Goal: Check status: Check status

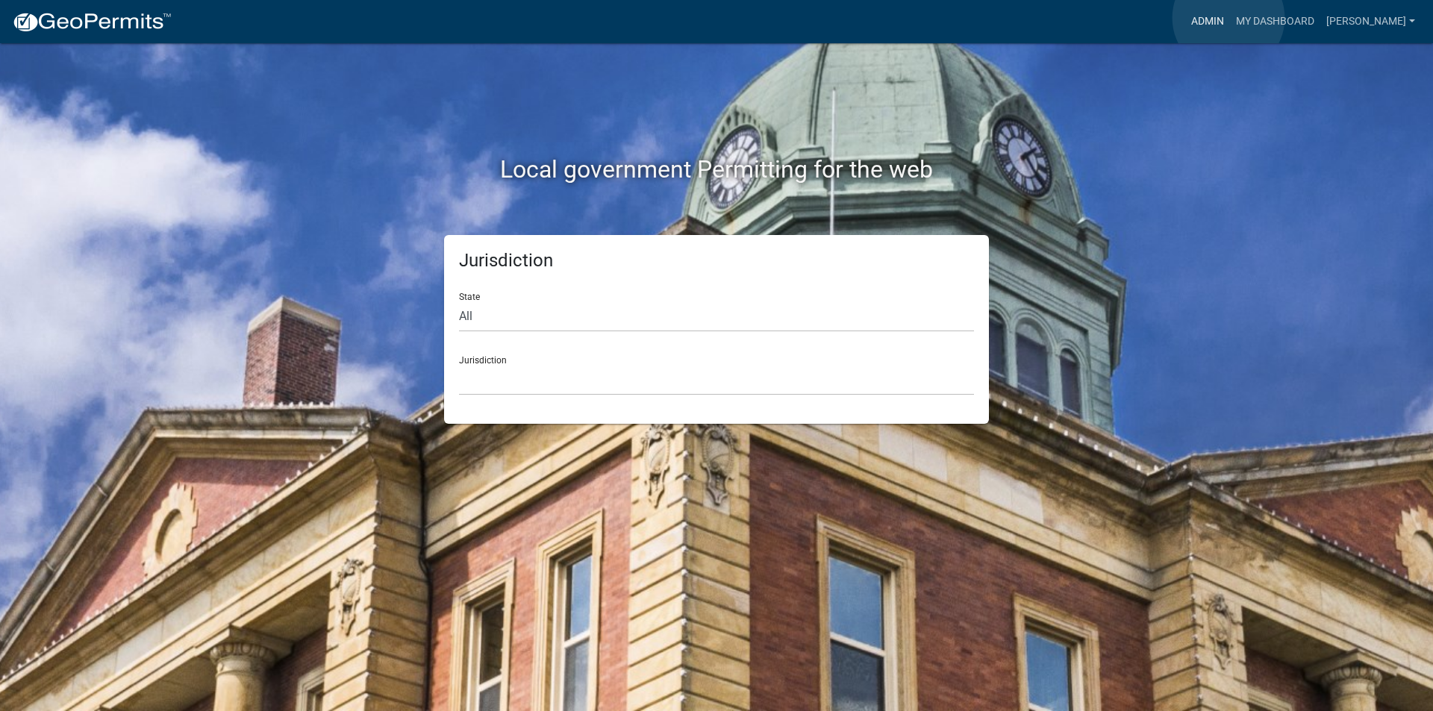
click at [1228, 18] on link "Admin" at bounding box center [1207, 21] width 45 height 28
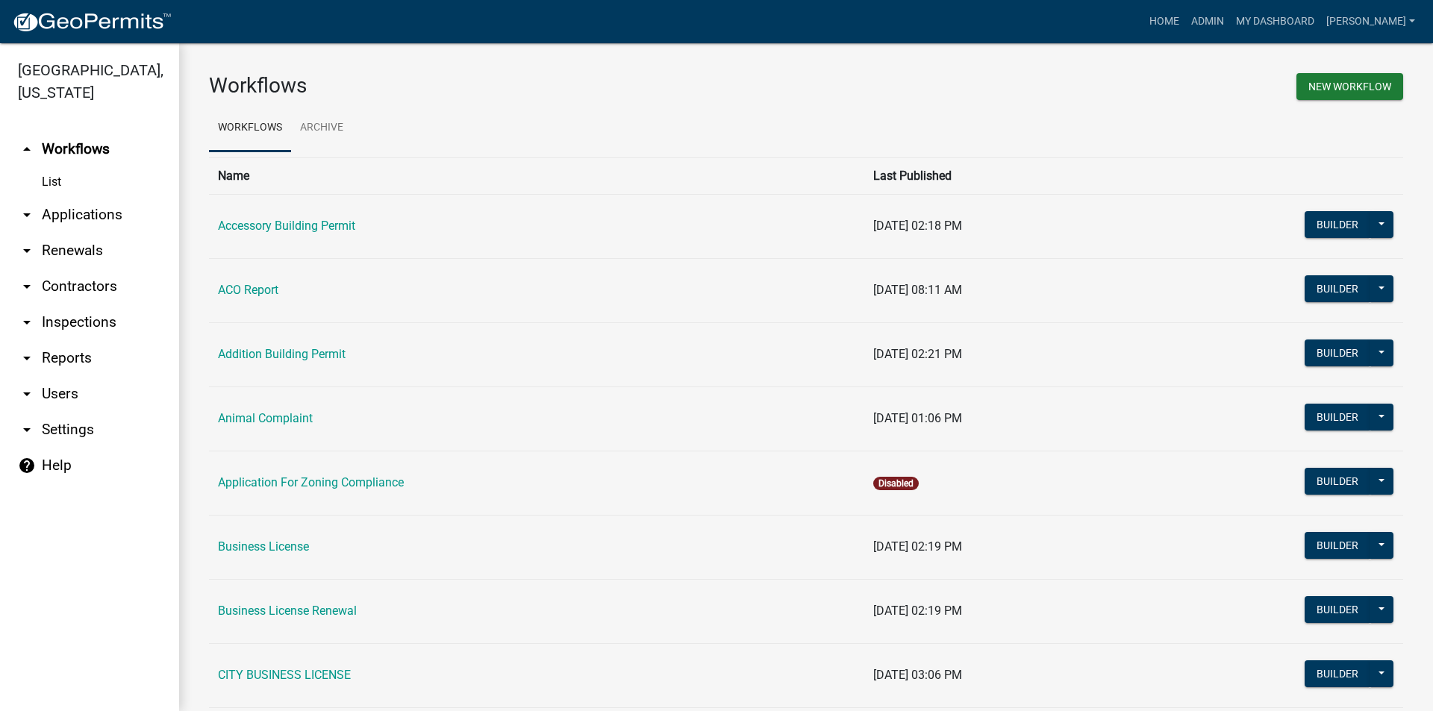
click at [56, 222] on link "arrow_drop_down Applications" at bounding box center [89, 215] width 179 height 36
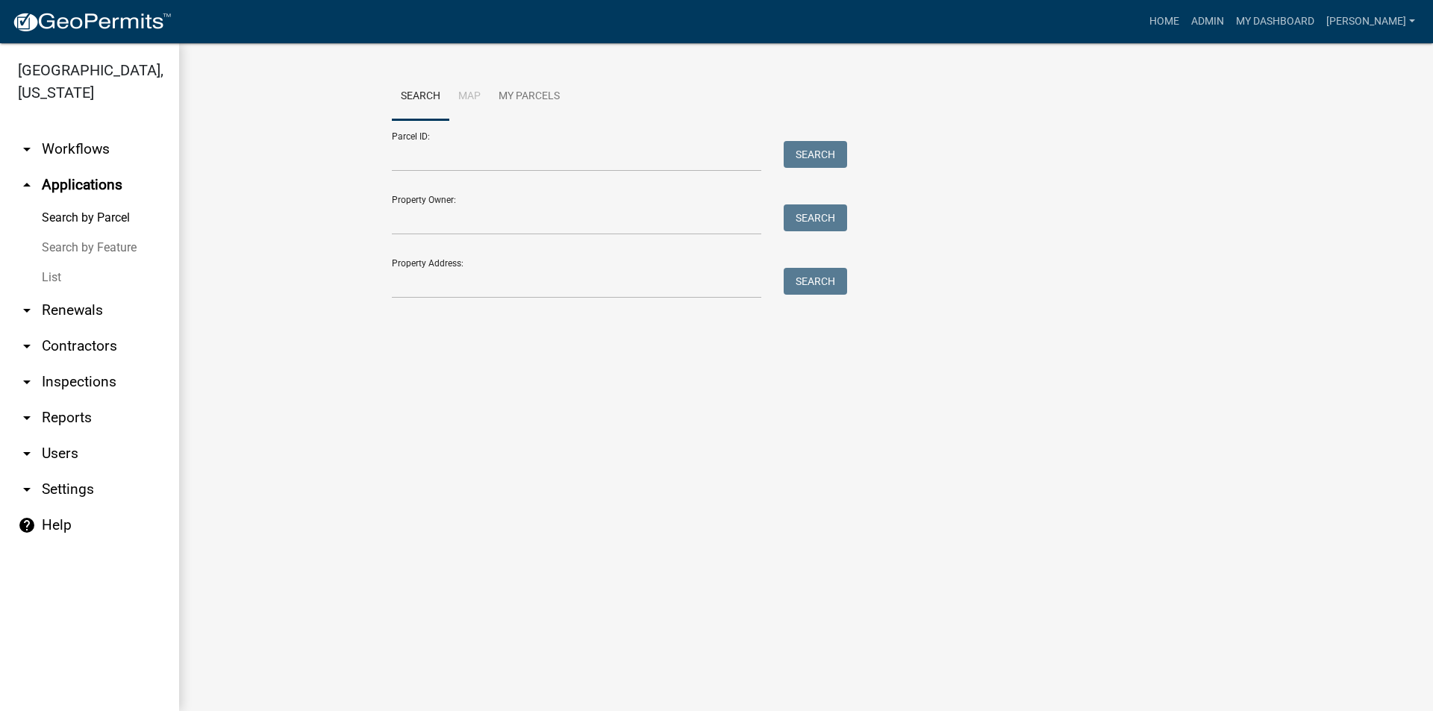
click at [52, 270] on link "List" at bounding box center [89, 278] width 179 height 30
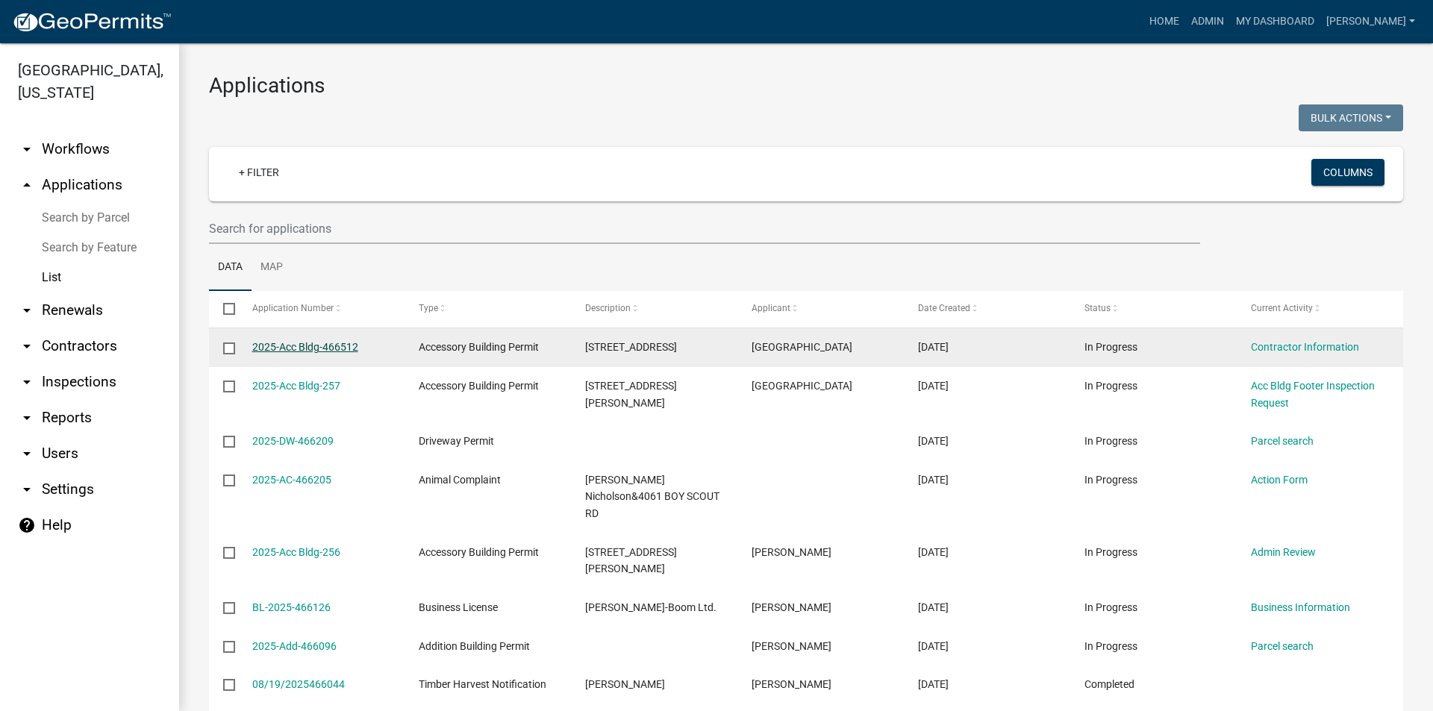
click at [304, 348] on link "2025-Acc Bldg-466512" at bounding box center [305, 347] width 106 height 12
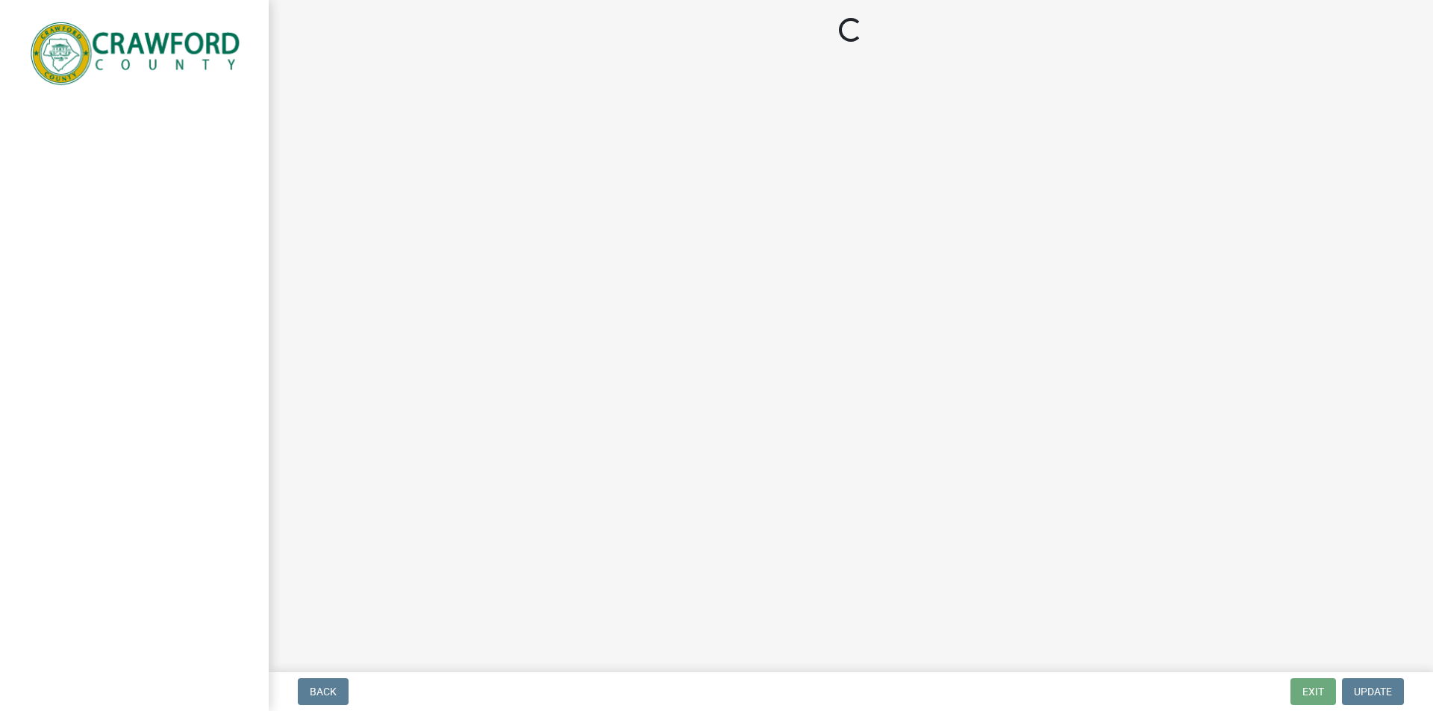
select select "3: 3"
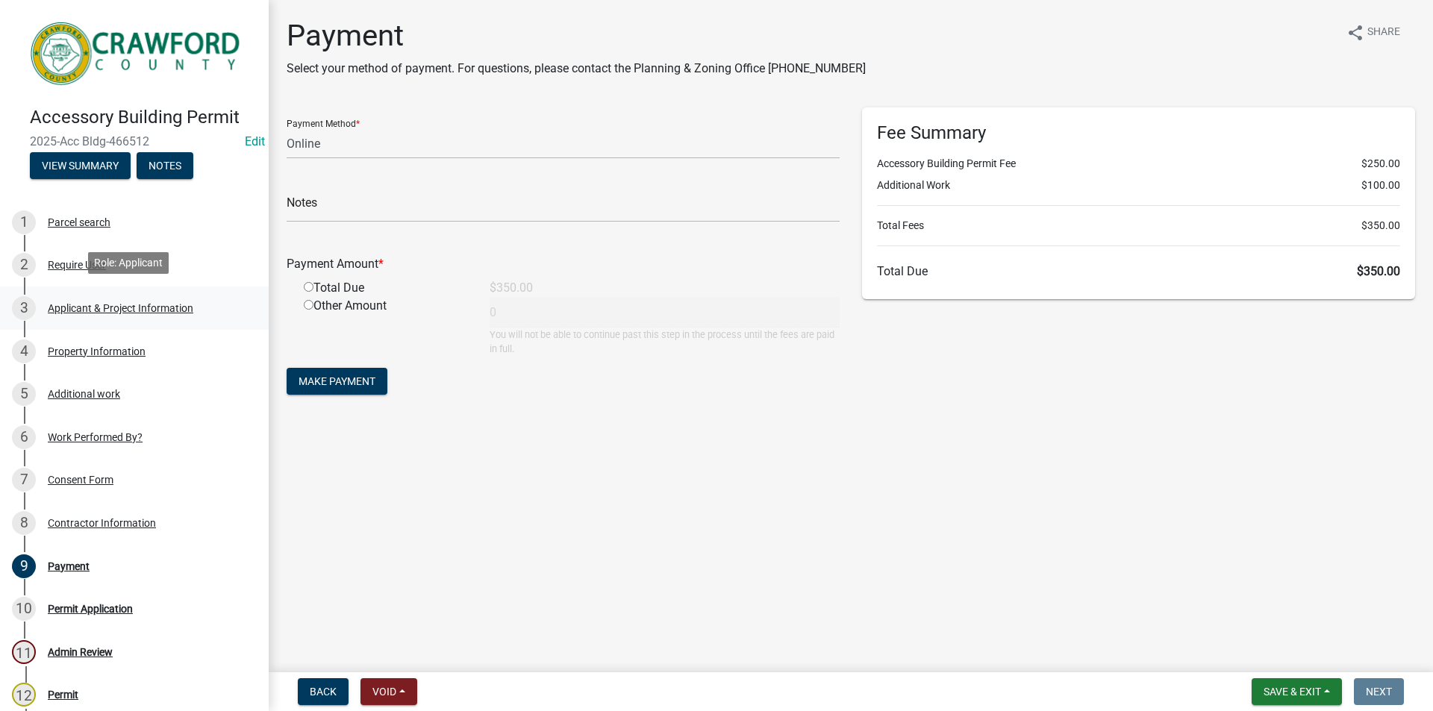
click at [60, 304] on div "Applicant & Project Information" at bounding box center [121, 308] width 146 height 10
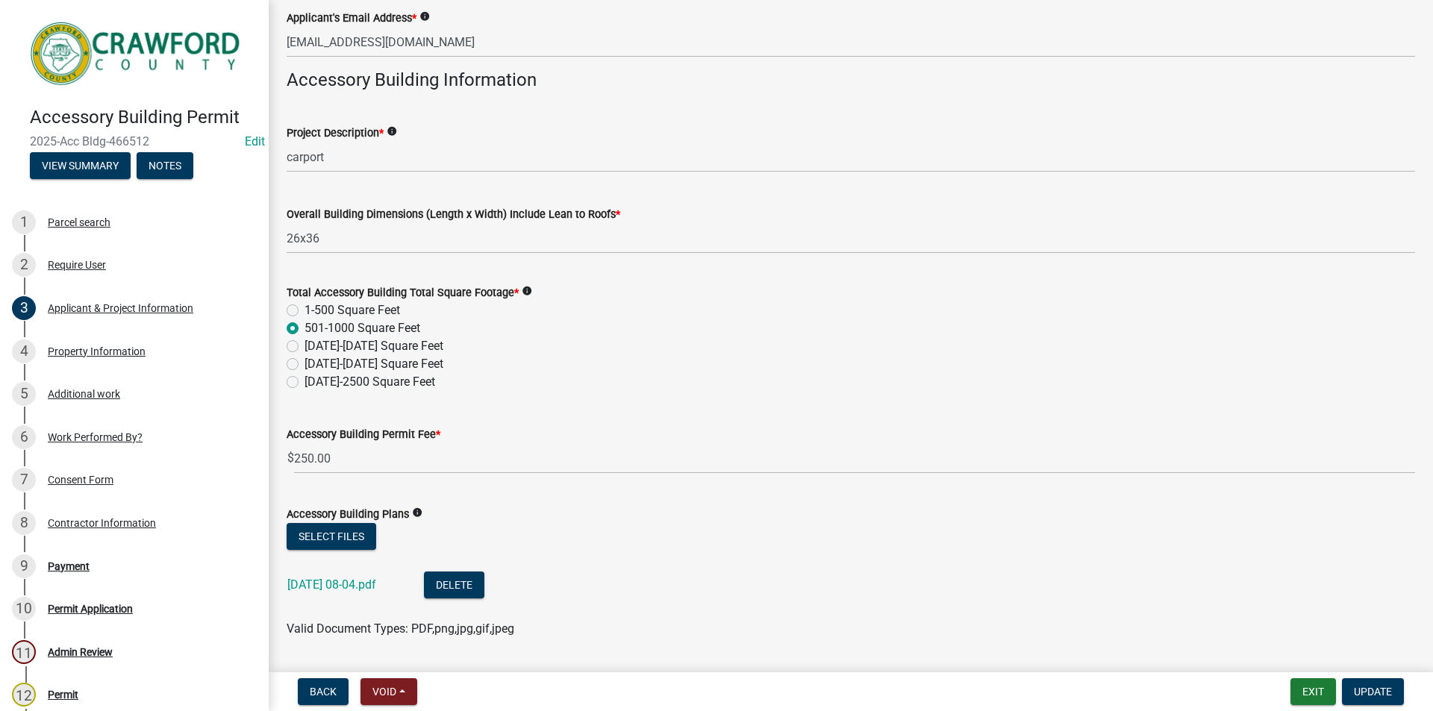
scroll to position [416, 0]
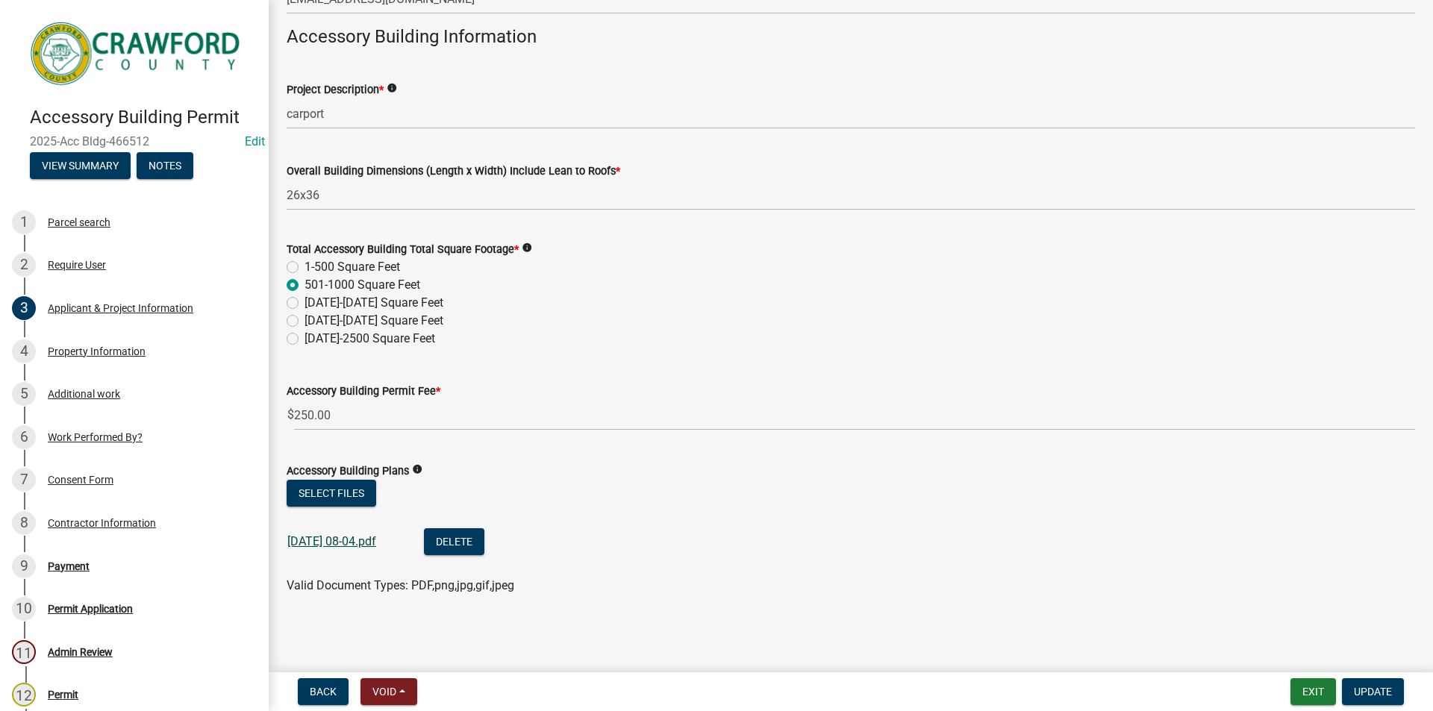
click at [363, 544] on link "[DATE] 08-04.pdf" at bounding box center [331, 541] width 89 height 14
click at [69, 433] on div "Work Performed By?" at bounding box center [95, 437] width 95 height 10
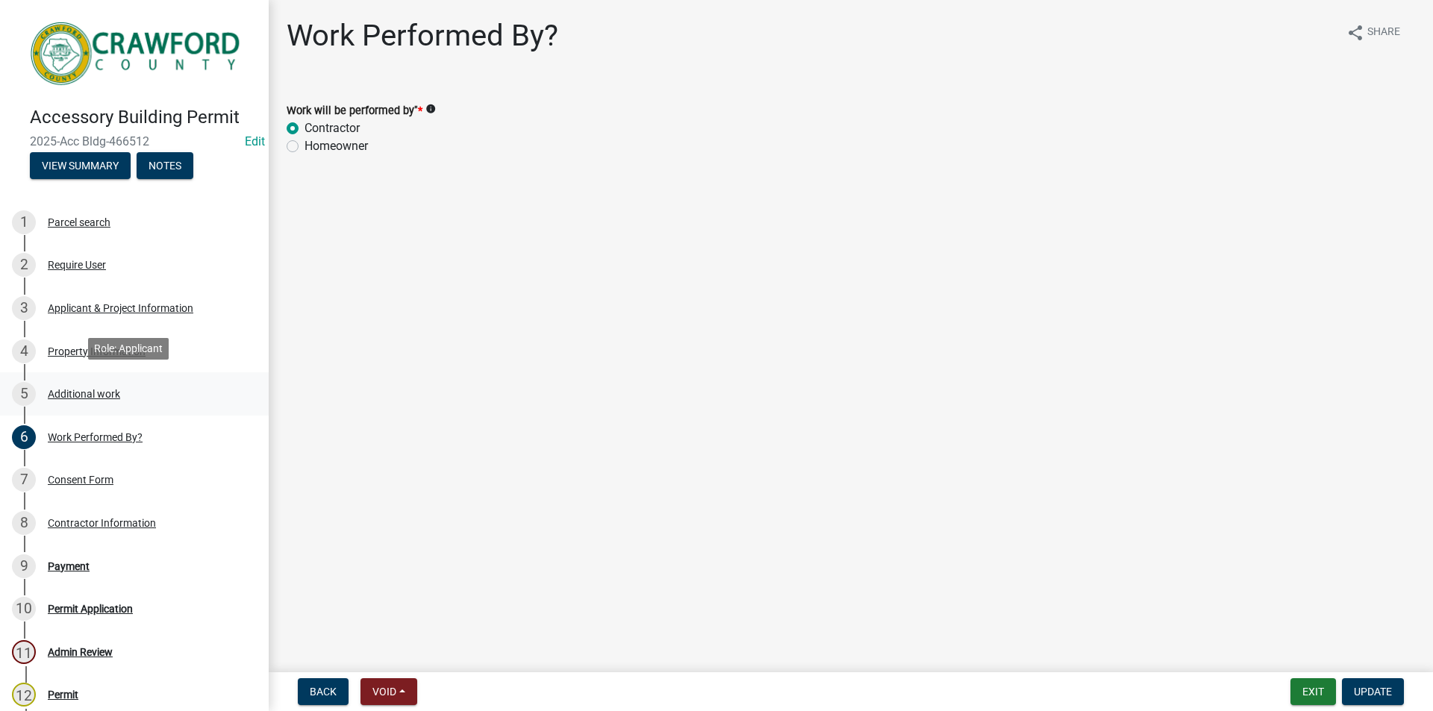
click at [62, 393] on div "Additional work" at bounding box center [84, 394] width 72 height 10
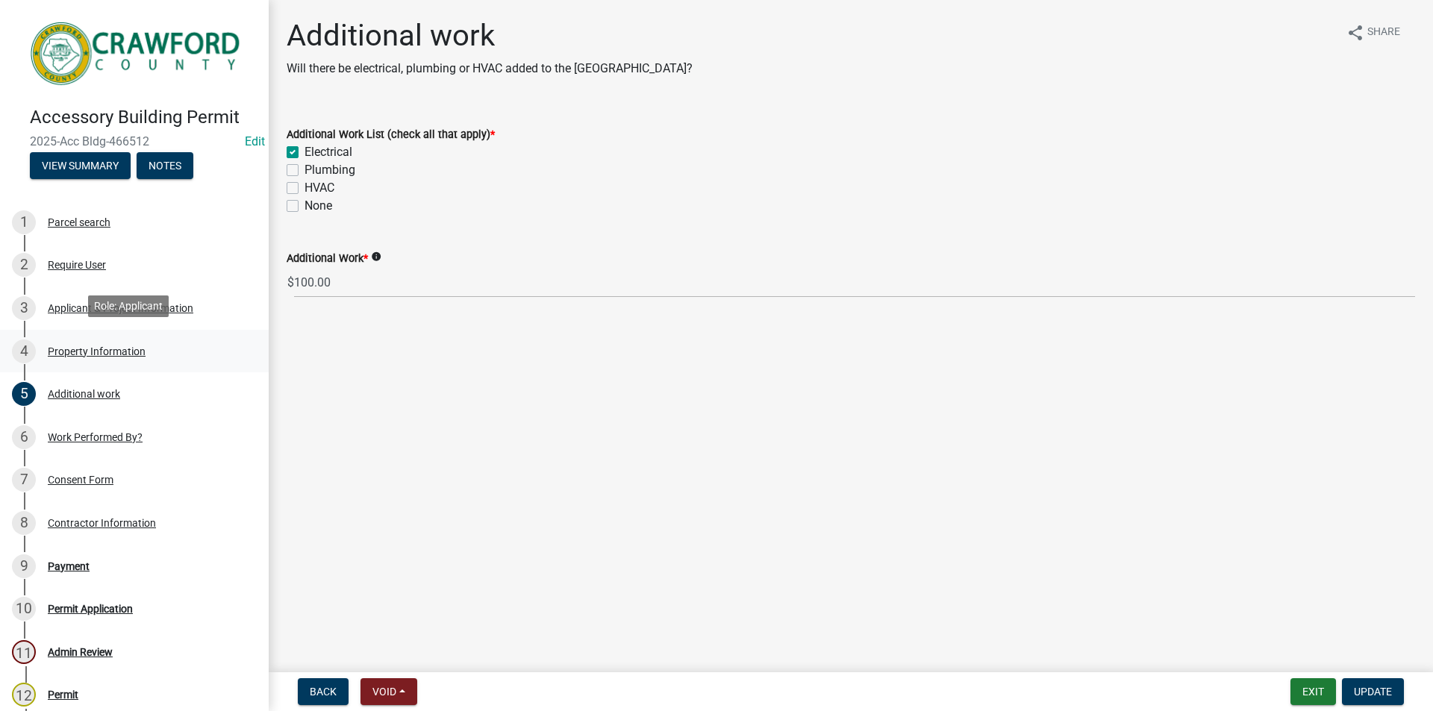
click at [59, 347] on div "Property Information" at bounding box center [97, 351] width 98 height 10
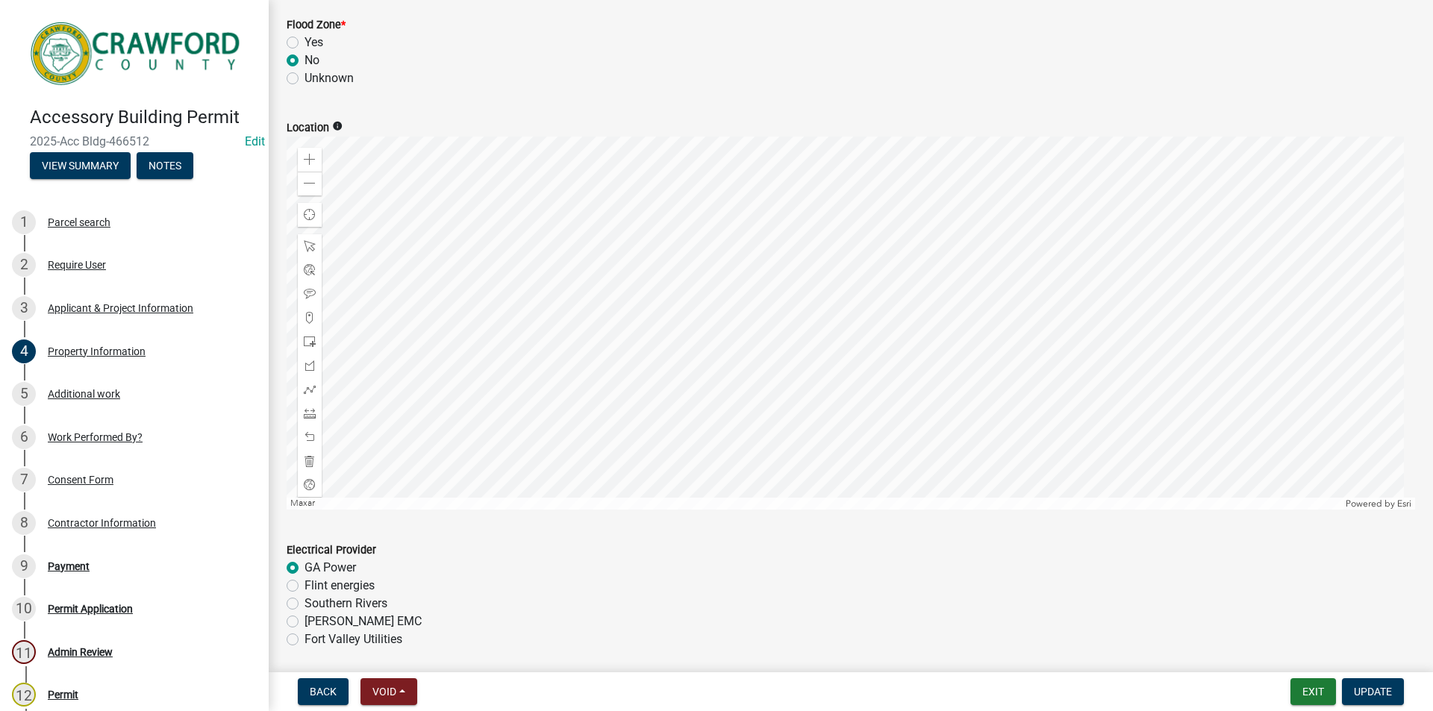
scroll to position [611, 0]
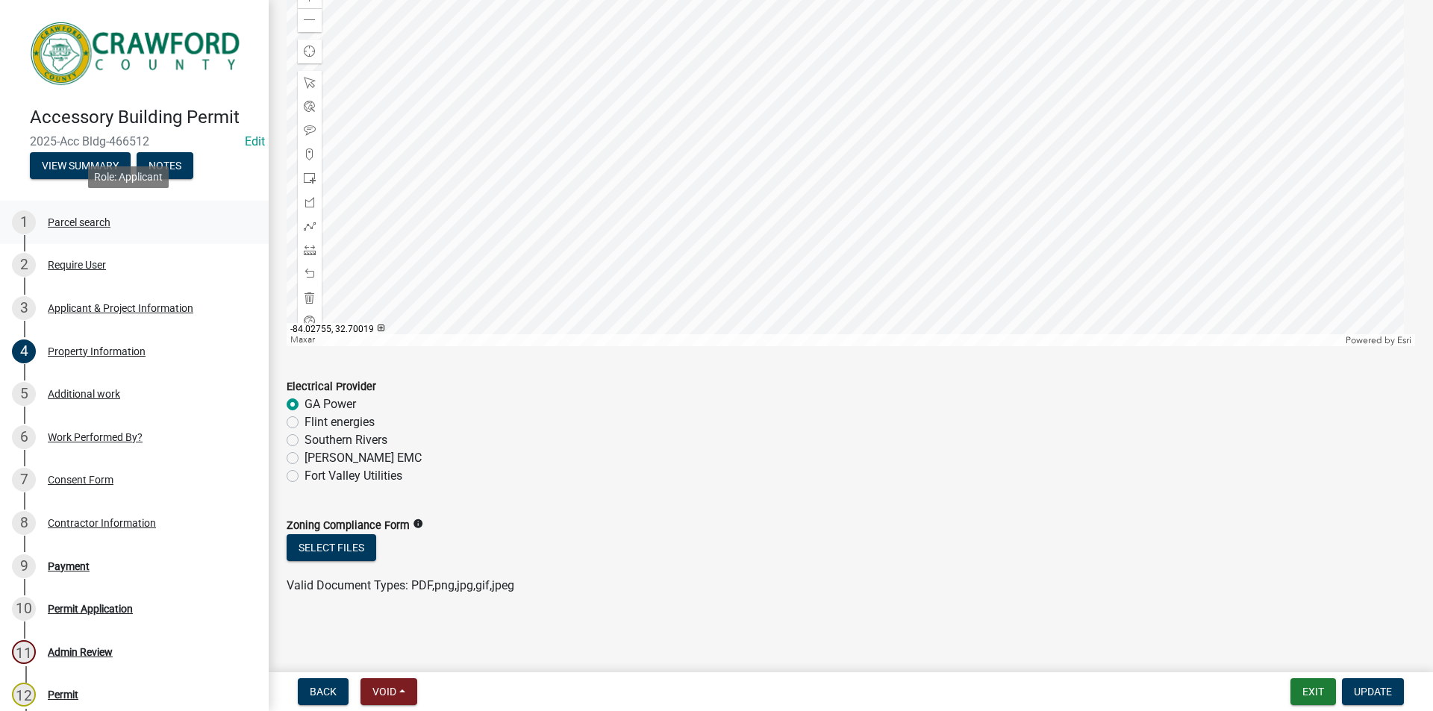
click at [73, 222] on div "Parcel search" at bounding box center [79, 222] width 63 height 10
